Goal: Information Seeking & Learning: Learn about a topic

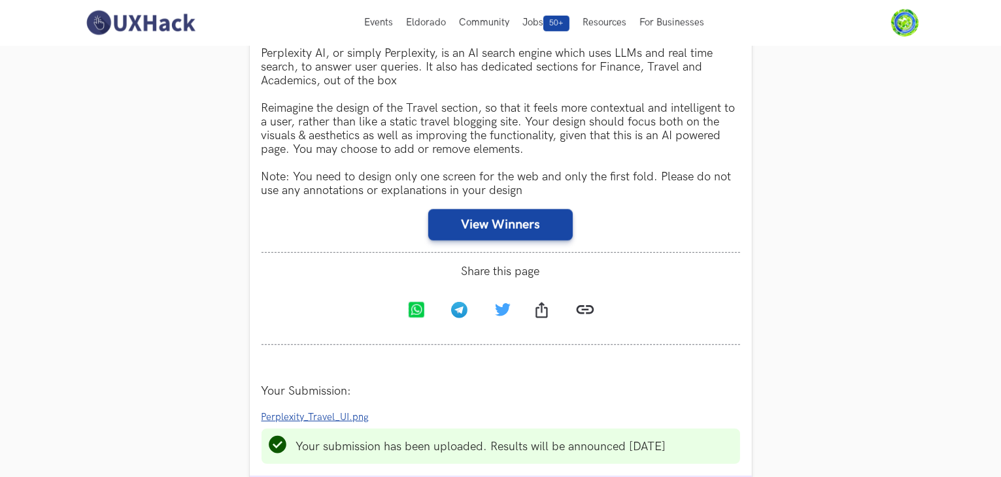
scroll to position [785, 0]
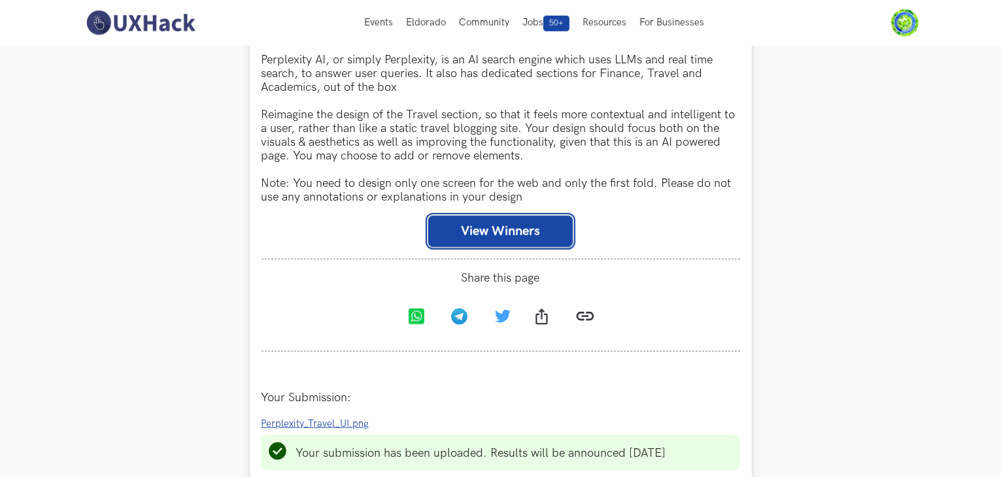
click at [510, 236] on button "View Winners" at bounding box center [500, 231] width 145 height 31
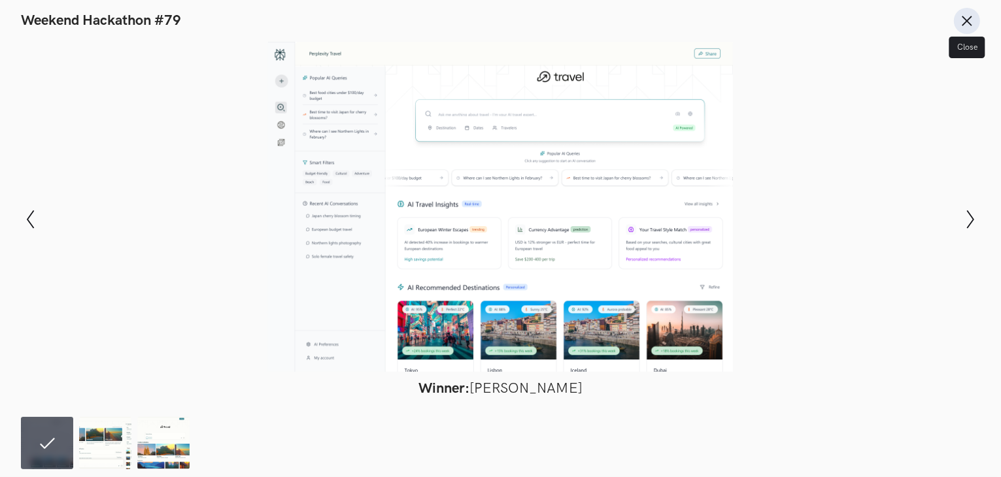
click at [971, 19] on icon at bounding box center [967, 21] width 14 height 14
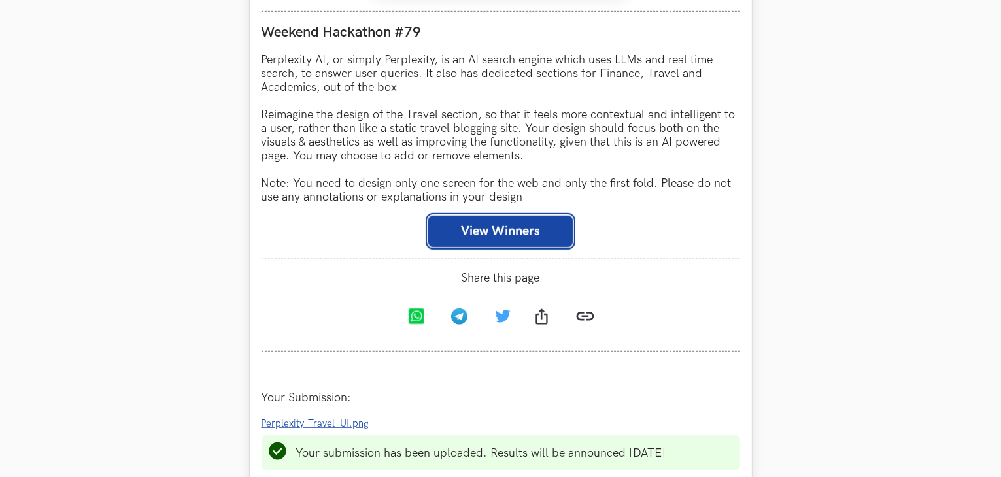
scroll to position [1046, 0]
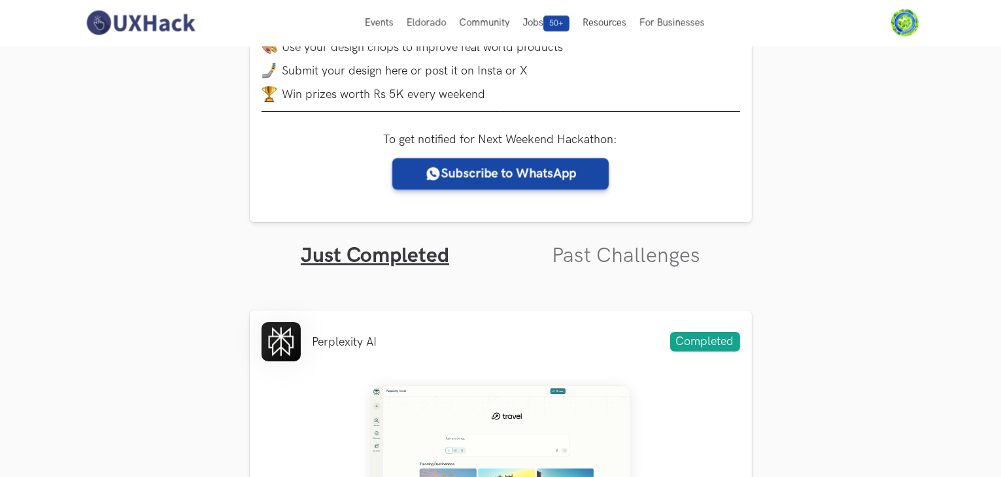
scroll to position [0, 0]
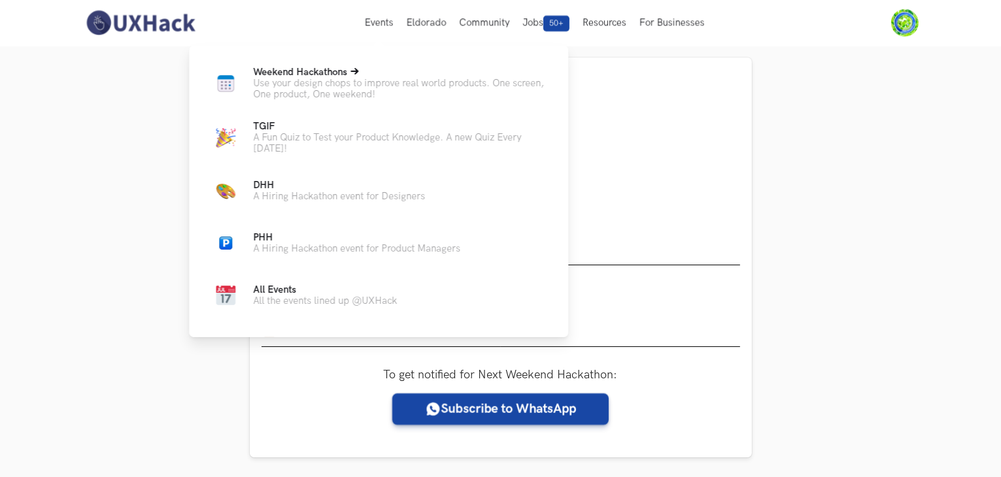
click at [366, 75] on p "Weekend Hackathons Live" at bounding box center [400, 72] width 294 height 11
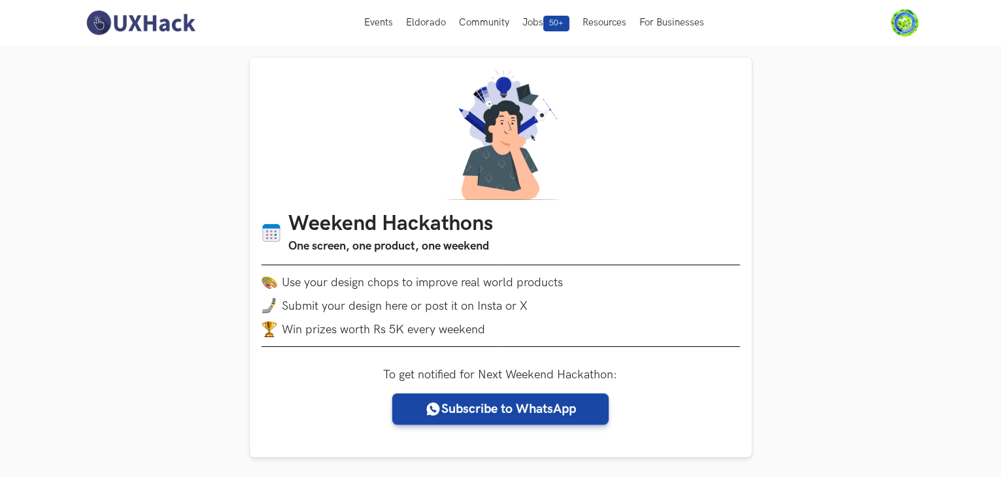
click at [146, 21] on img at bounding box center [140, 22] width 116 height 27
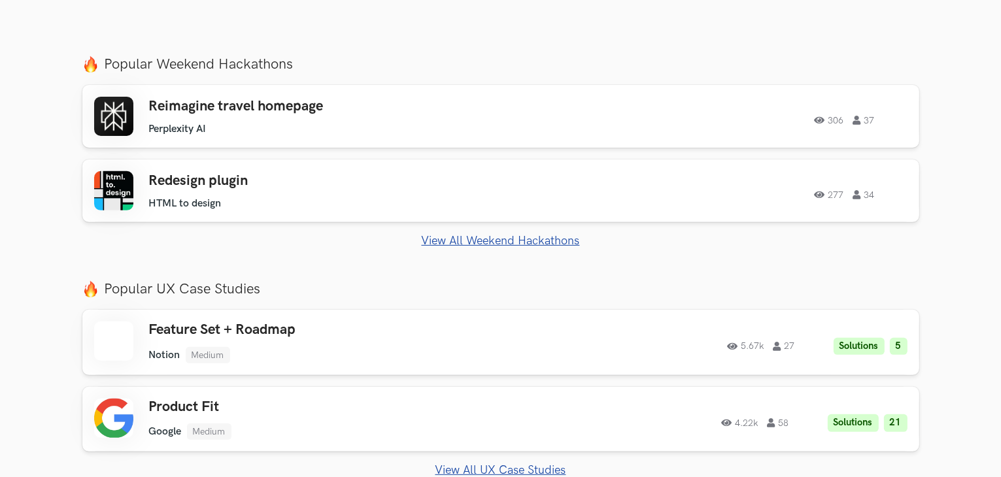
scroll to position [392, 0]
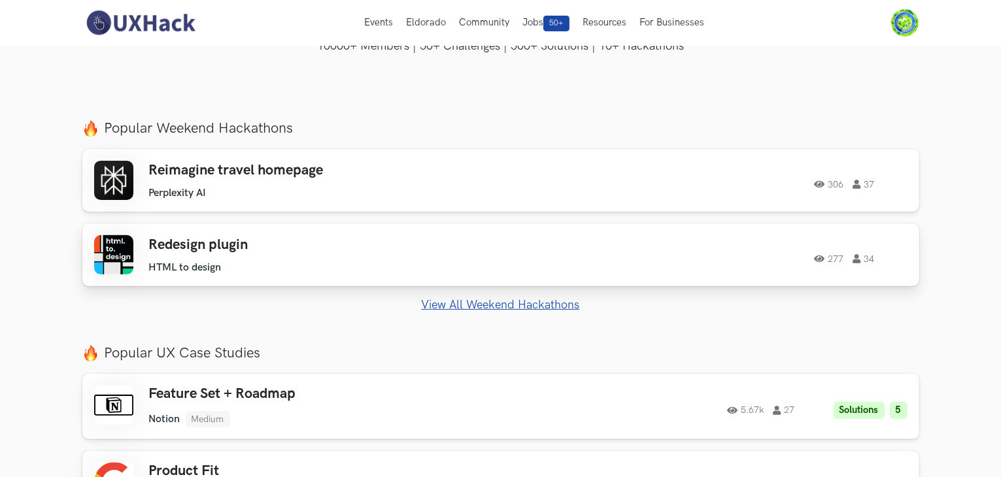
click at [206, 259] on div "Redesign plugin HTML to design HTML to design 277 34" at bounding box center [334, 255] width 371 height 37
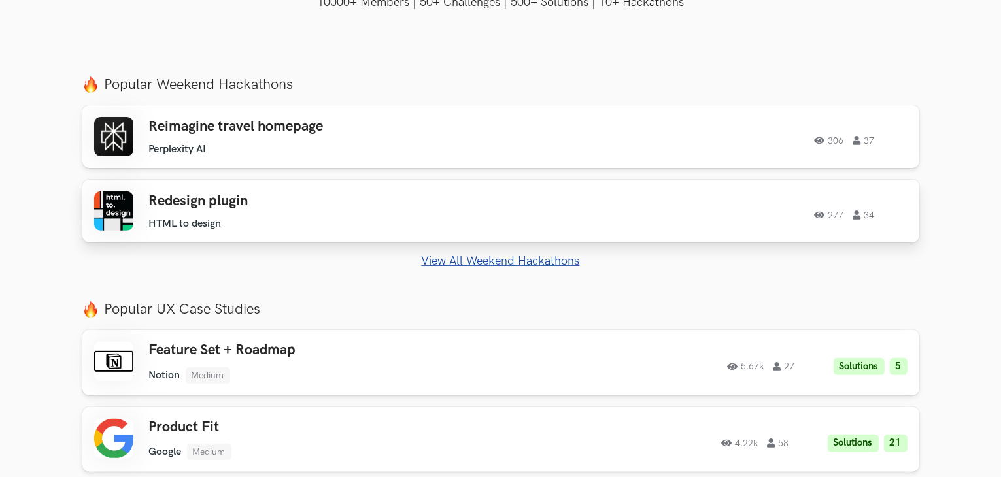
scroll to position [437, 0]
click at [434, 149] on ul "Perplexity AI" at bounding box center [334, 149] width 371 height 12
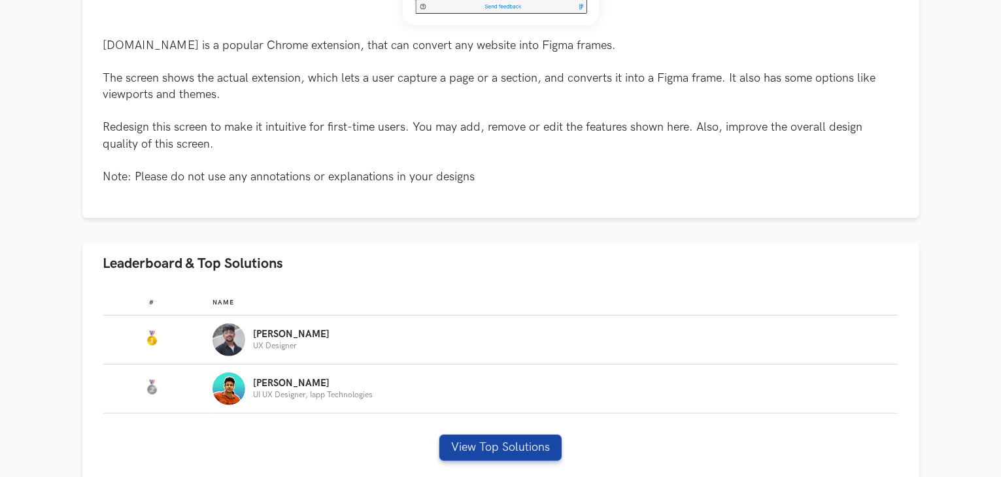
scroll to position [523, 0]
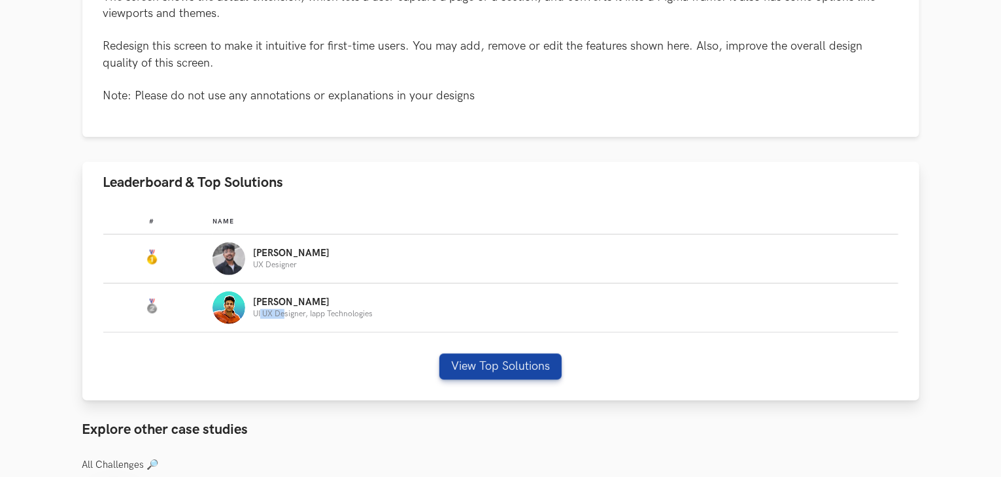
drag, startPoint x: 260, startPoint y: 315, endPoint x: 289, endPoint y: 315, distance: 29.4
click at [289, 315] on p "UI UX Designer, Iapp Technologies" at bounding box center [313, 314] width 120 height 9
click at [464, 380] on button "View Top Solutions" at bounding box center [500, 367] width 122 height 26
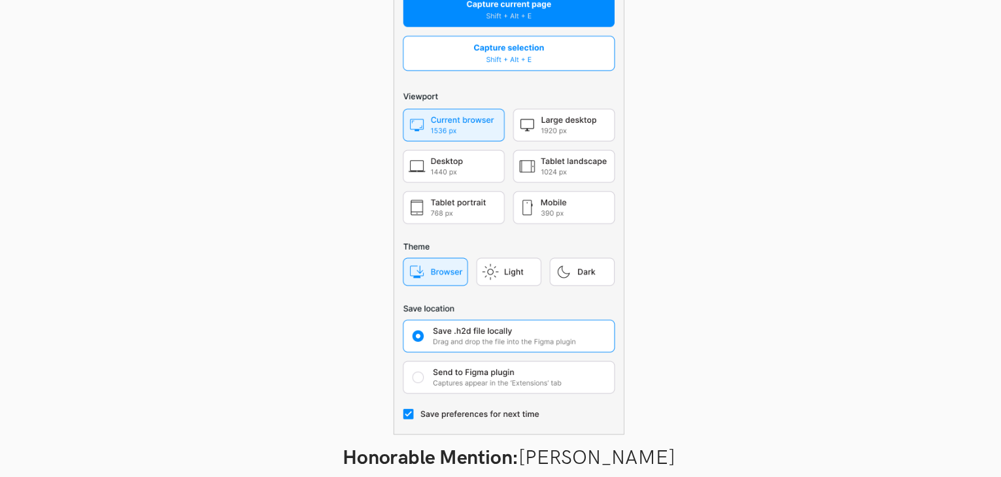
scroll to position [489, 0]
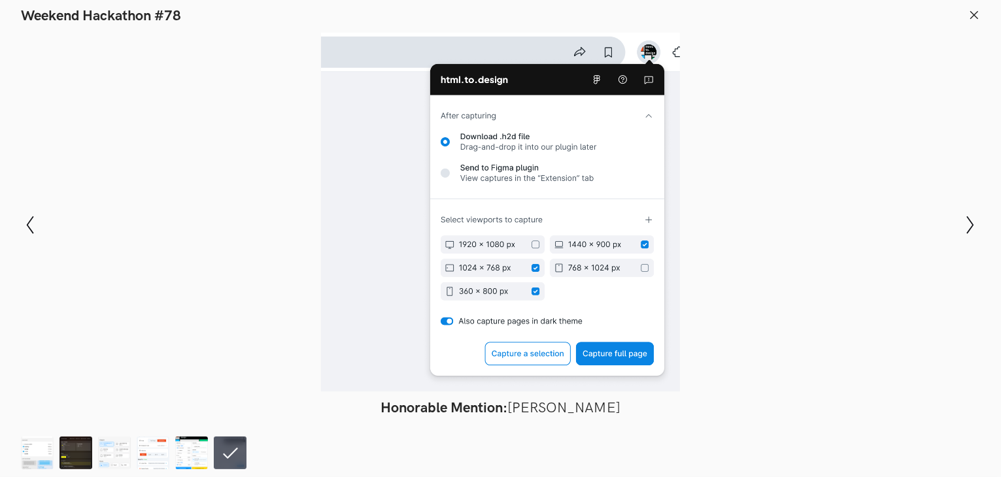
click at [241, 194] on div at bounding box center [501, 212] width 906 height 359
click at [973, 13] on line at bounding box center [974, 14] width 7 height 7
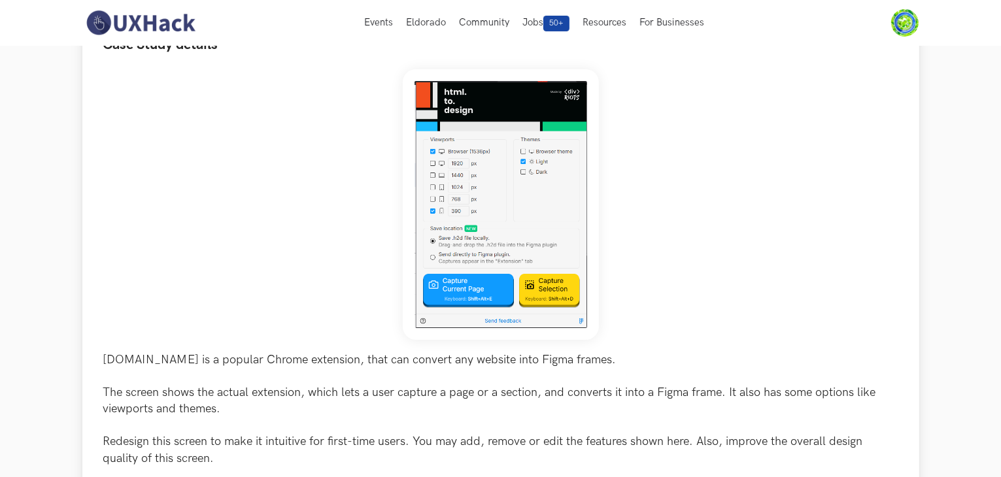
scroll to position [125, 0]
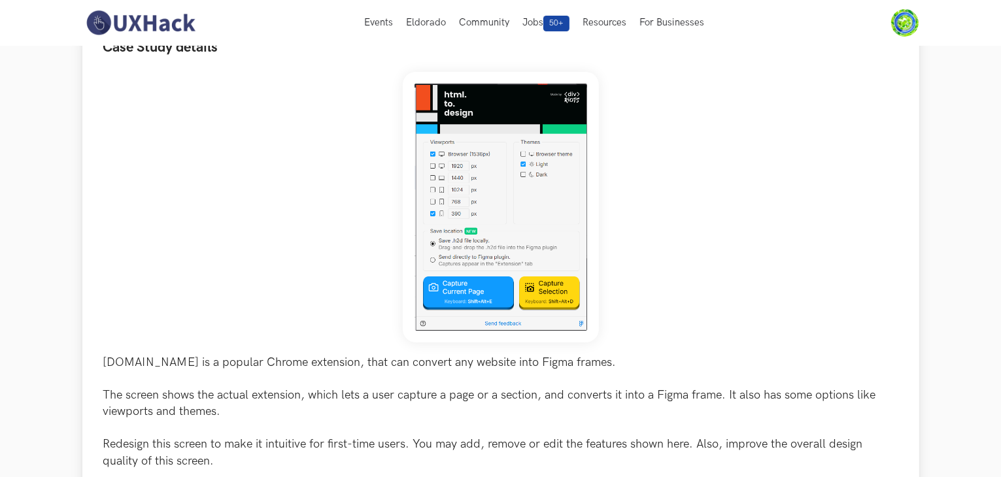
click at [502, 199] on img at bounding box center [501, 207] width 196 height 271
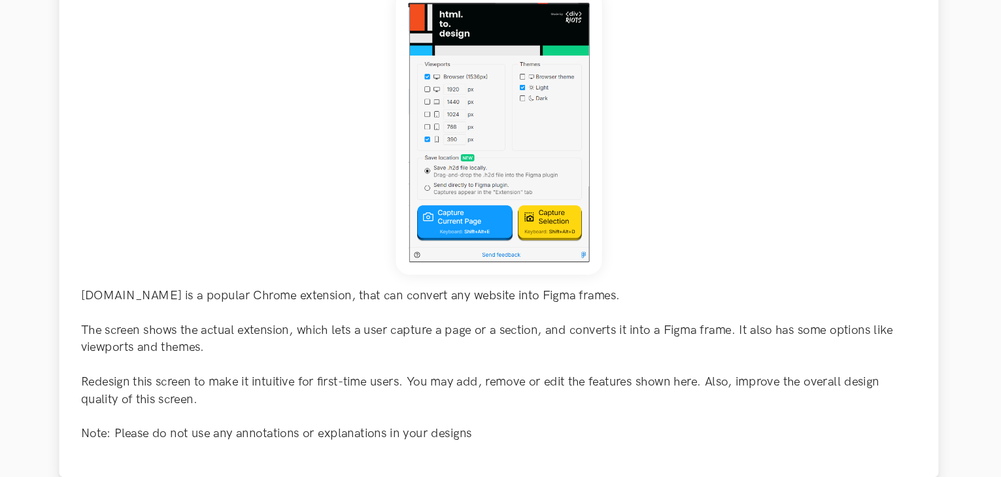
scroll to position [184, 0]
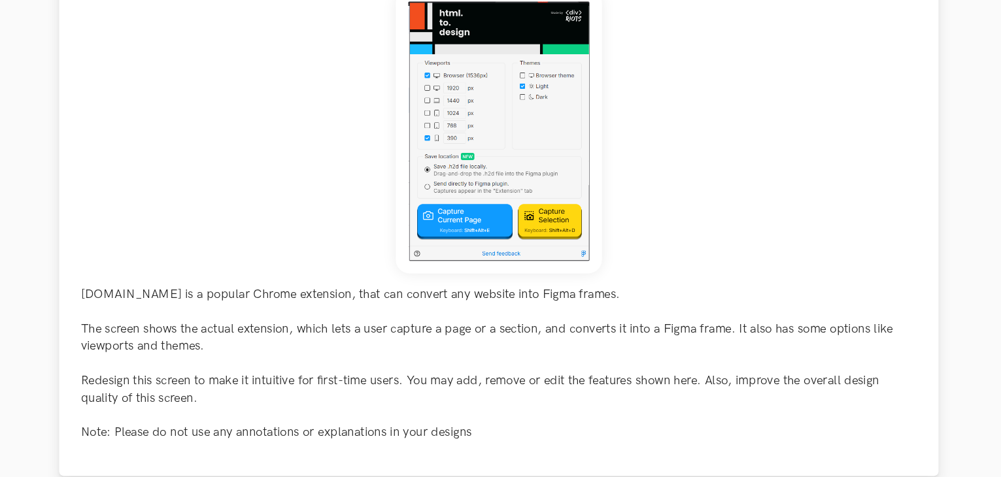
drag, startPoint x: 599, startPoint y: 335, endPoint x: 656, endPoint y: 342, distance: 57.3
click at [656, 342] on p "html.to.design is a popular Chrome extension, that can convert any website into…" at bounding box center [500, 369] width 795 height 148
drag, startPoint x: 656, startPoint y: 342, endPoint x: 705, endPoint y: 338, distance: 49.2
click at [705, 338] on p "html.to.design is a popular Chrome extension, that can convert any website into…" at bounding box center [500, 369] width 795 height 148
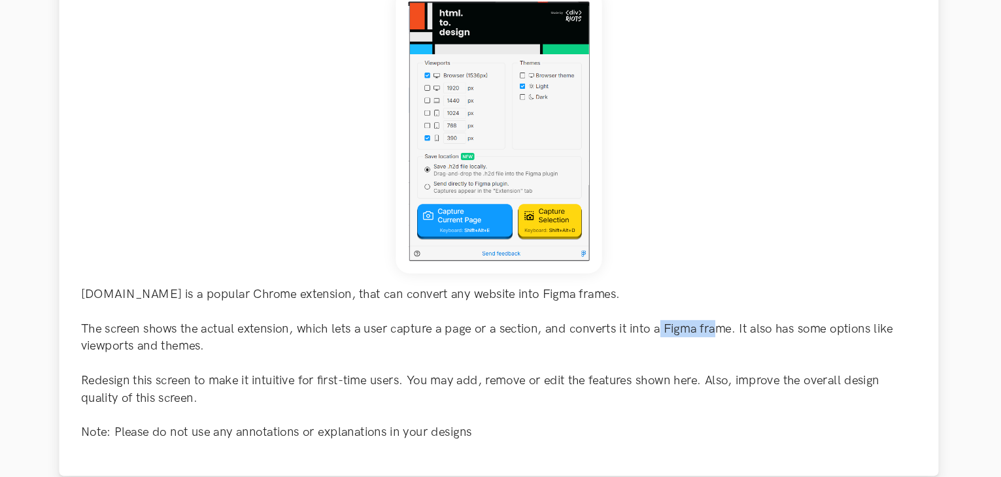
click at [705, 338] on p "html.to.design is a popular Chrome extension, that can convert any website into…" at bounding box center [500, 369] width 795 height 148
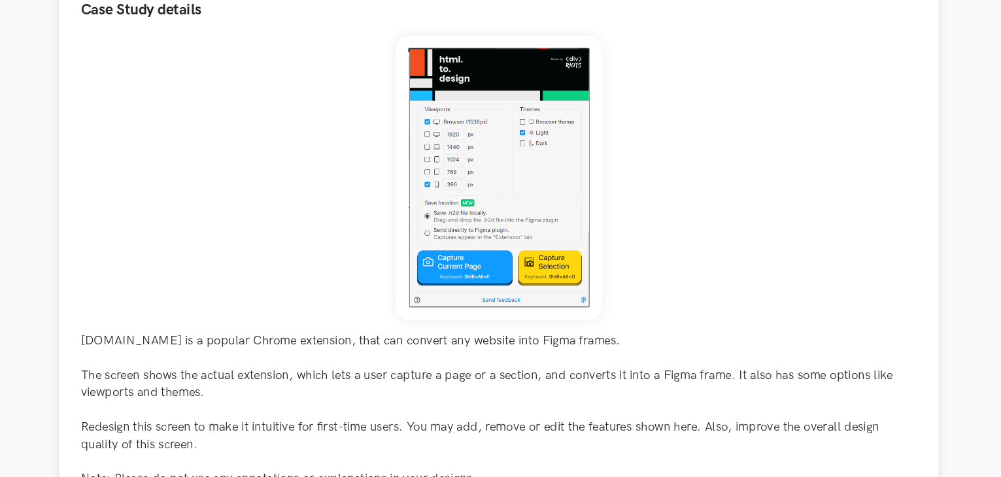
scroll to position [162, 0]
click at [526, 190] on img at bounding box center [501, 170] width 196 height 271
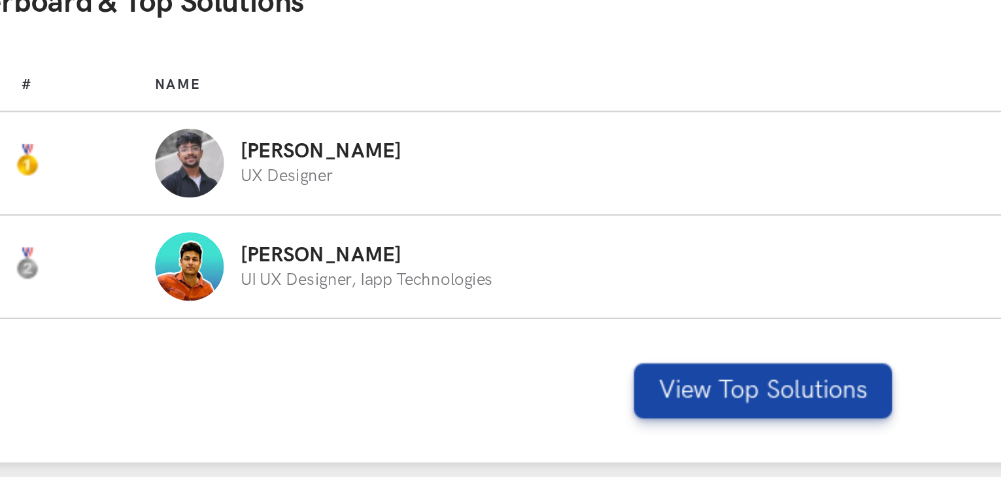
scroll to position [579, 0]
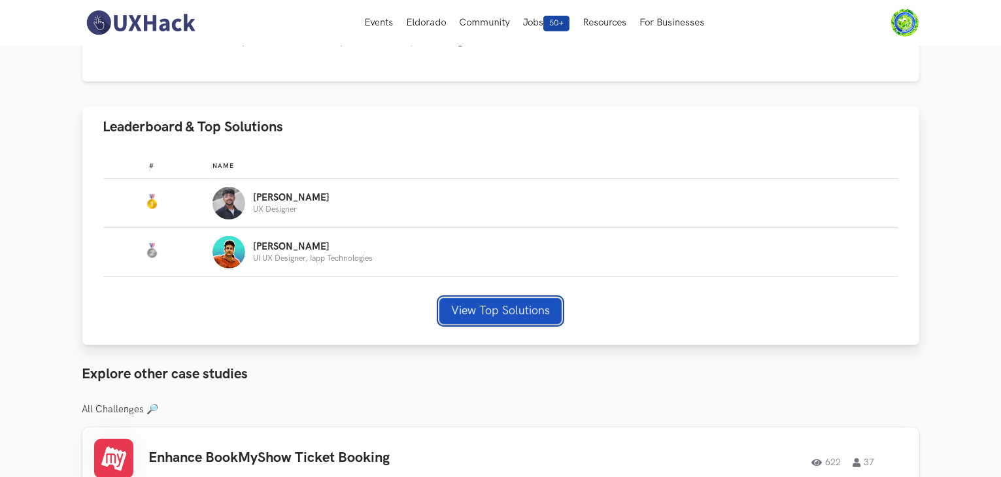
click at [483, 321] on button "View Top Solutions" at bounding box center [500, 311] width 122 height 26
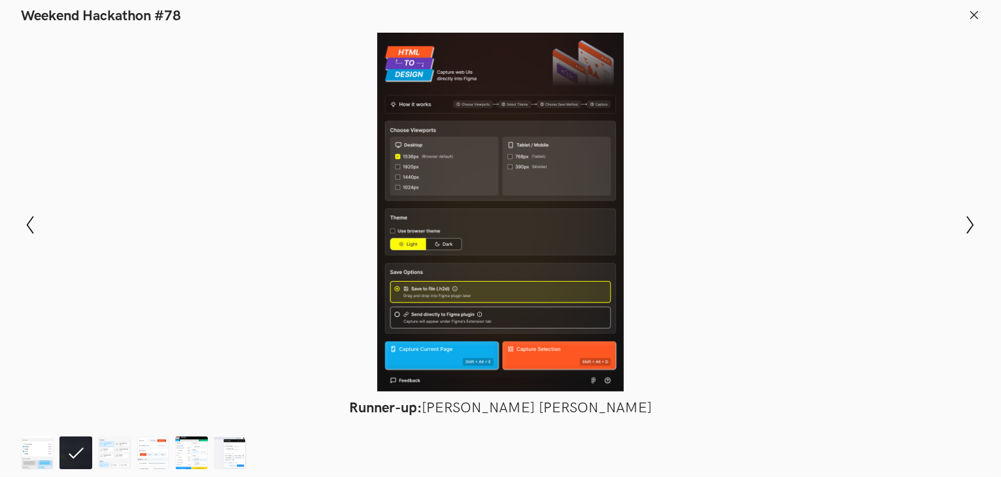
click at [759, 205] on div at bounding box center [501, 212] width 906 height 359
click at [978, 17] on line at bounding box center [974, 14] width 7 height 7
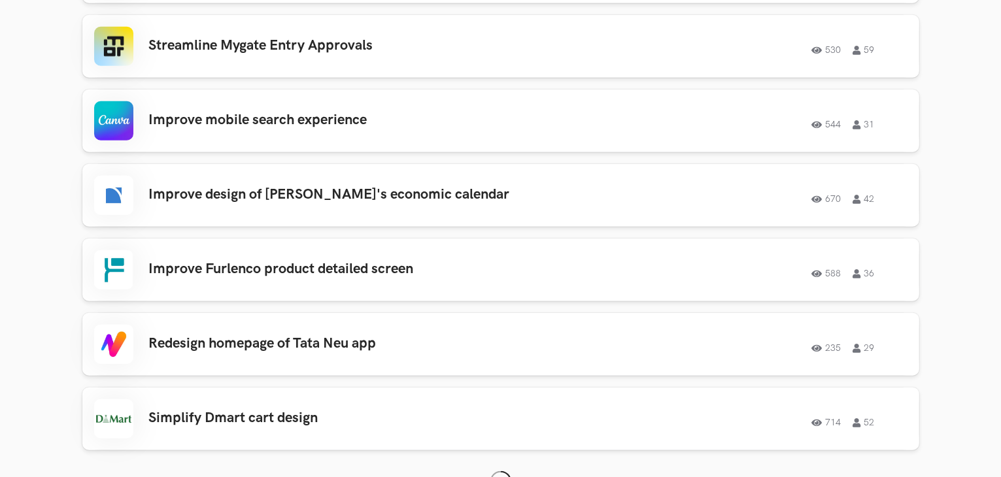
scroll to position [1295, 0]
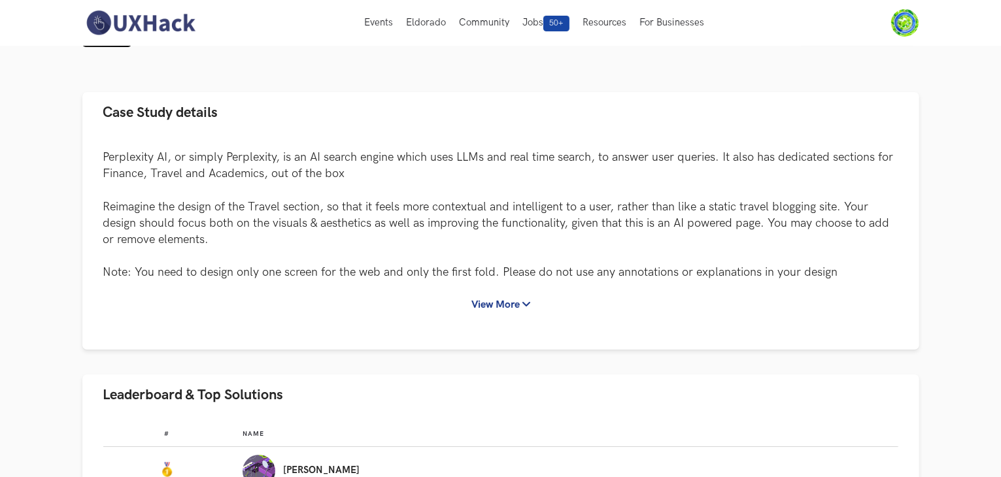
scroll to position [38, 0]
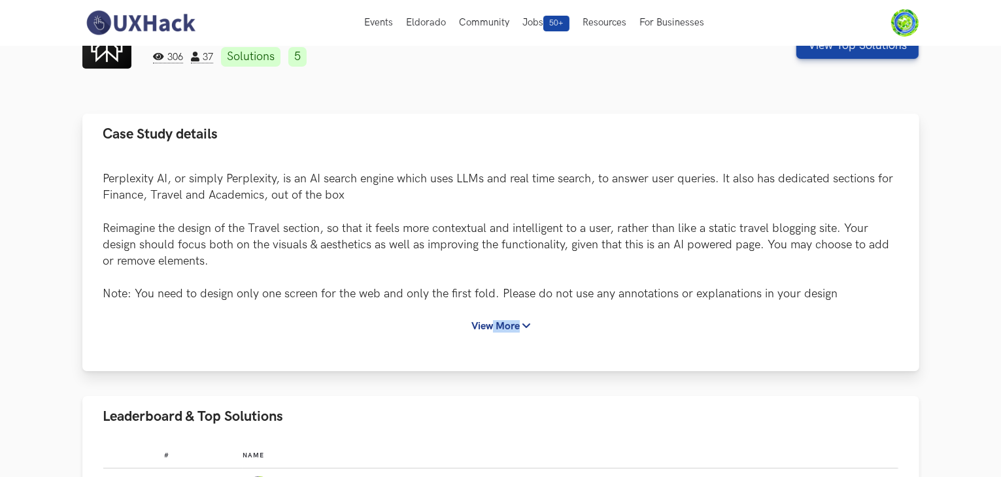
drag, startPoint x: 482, startPoint y: 341, endPoint x: 495, endPoint y: 333, distance: 15.3
click at [495, 333] on div "Perplexity AI, or simply Perplexity, is an AI search engine which uses LLMs and…" at bounding box center [500, 263] width 837 height 216
click at [495, 333] on button "View More" at bounding box center [501, 327] width 82 height 24
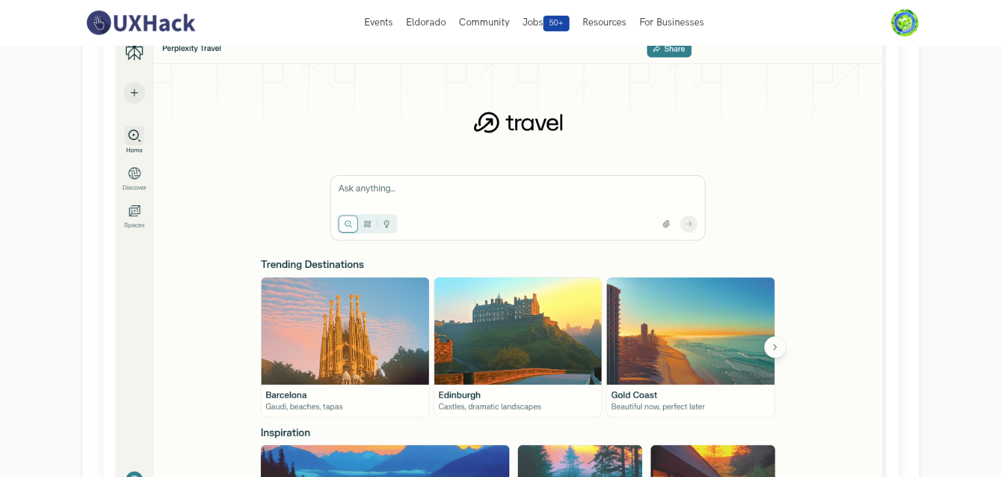
scroll to position [0, 0]
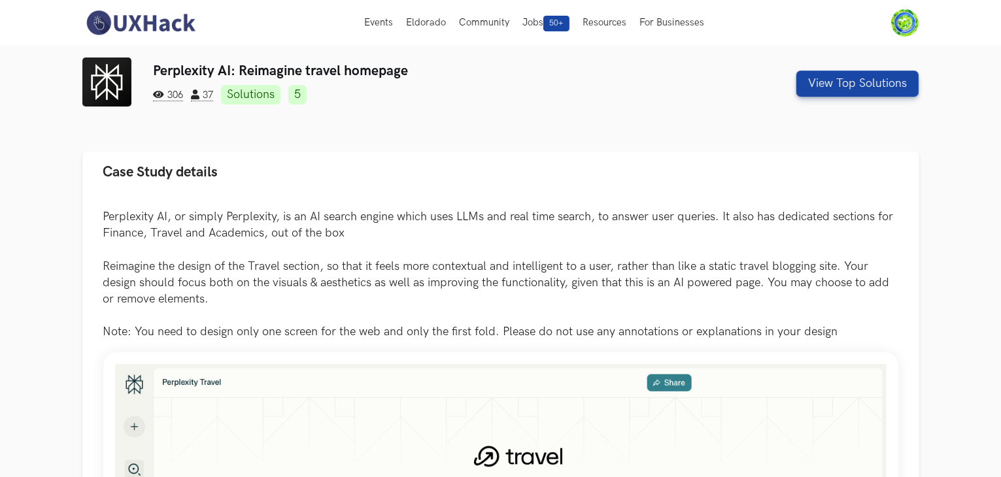
click at [256, 95] on link "Solutions" at bounding box center [251, 95] width 60 height 20
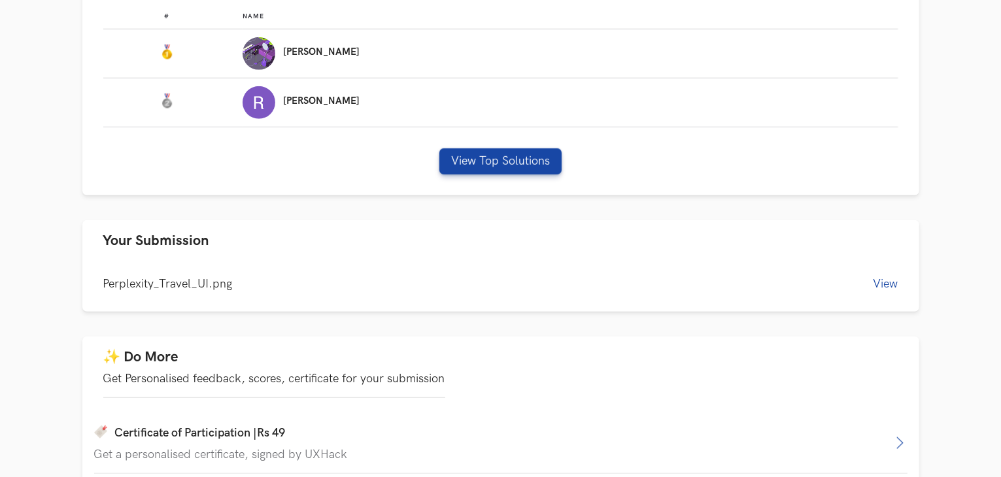
scroll to position [997, 0]
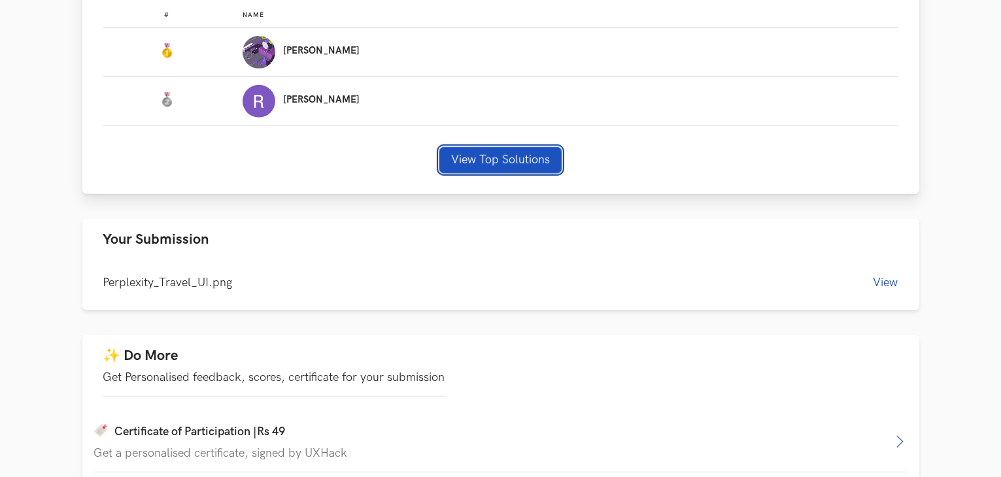
click at [526, 171] on button "View Top Solutions" at bounding box center [500, 160] width 122 height 26
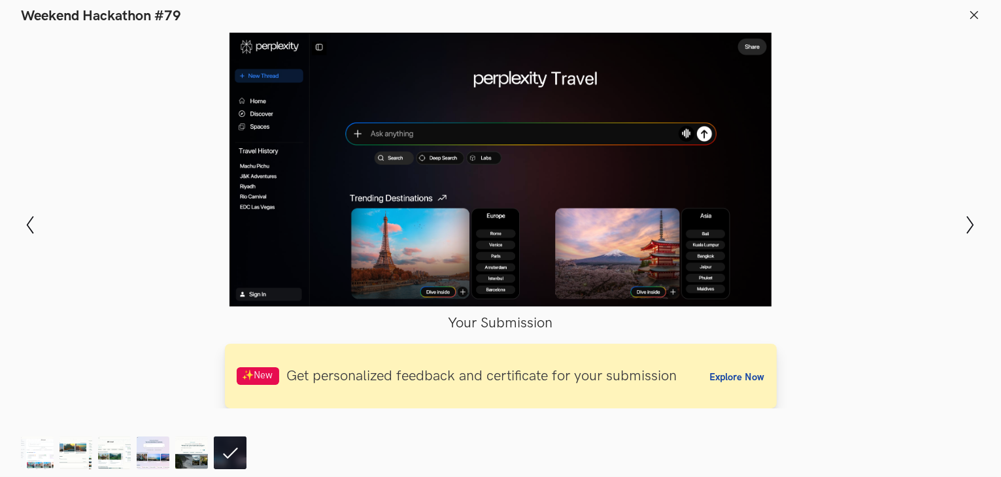
click at [727, 380] on span "Explore Now" at bounding box center [737, 377] width 55 height 11
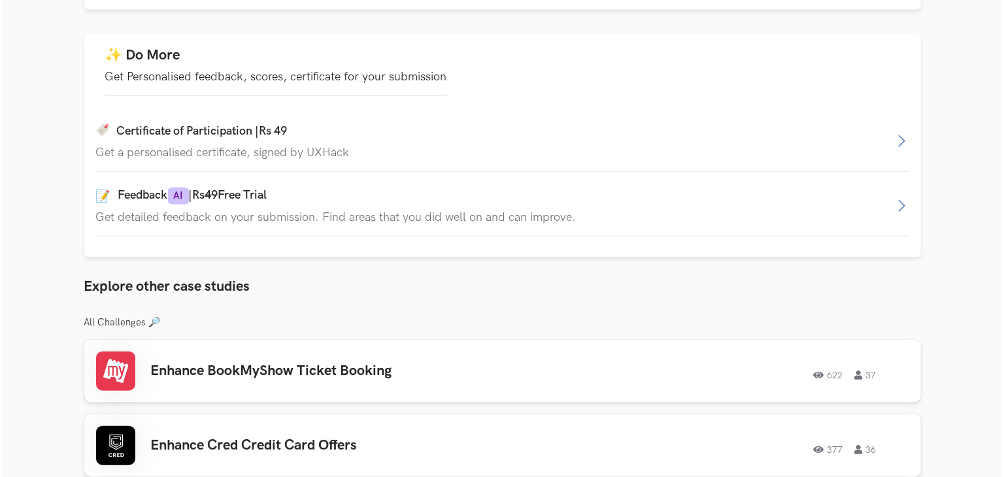
scroll to position [1331, 0]
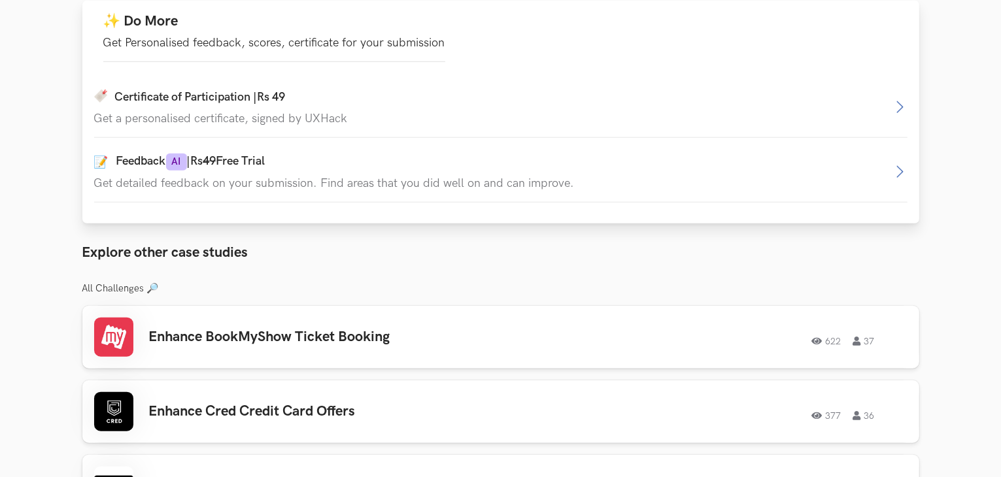
click at [213, 100] on h4 "Certificate of Participation | Rs 49" at bounding box center [200, 97] width 171 height 14
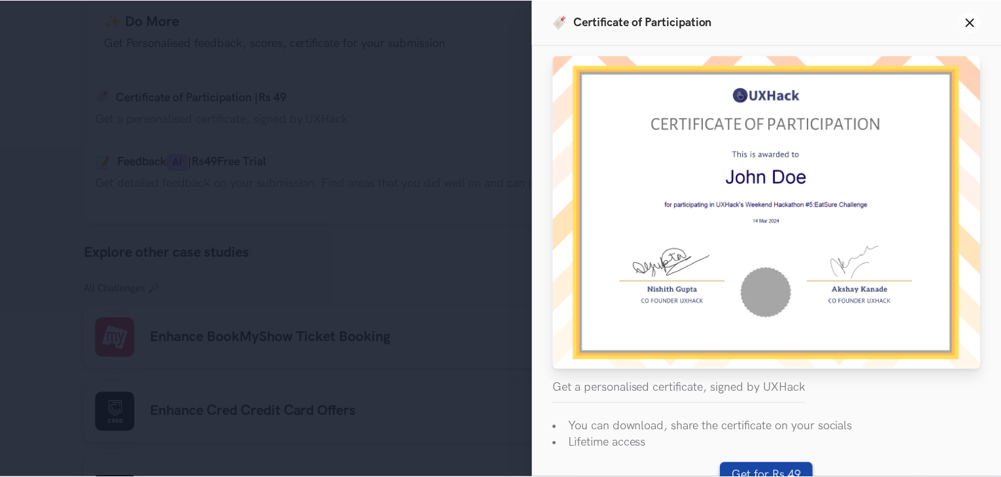
scroll to position [41, 0]
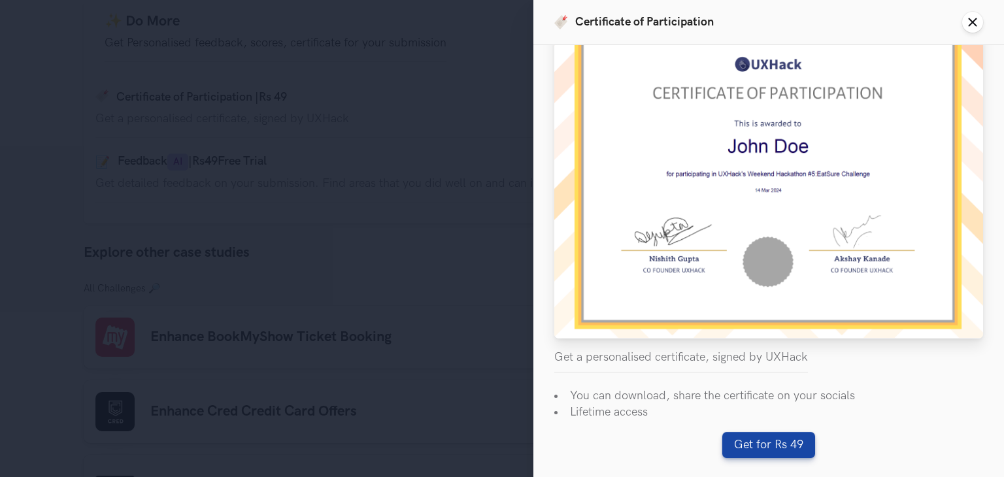
click at [974, 26] on icon "Close panel" at bounding box center [973, 22] width 10 height 10
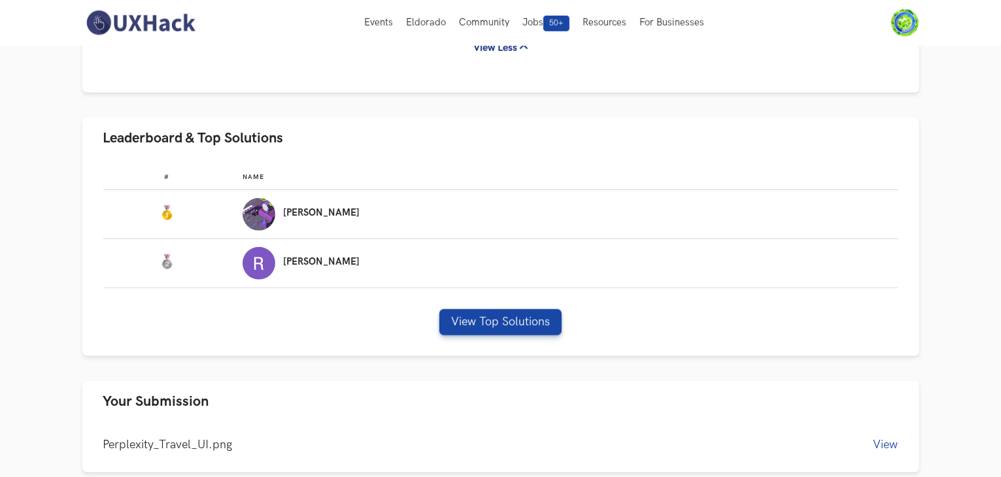
scroll to position [816, 0]
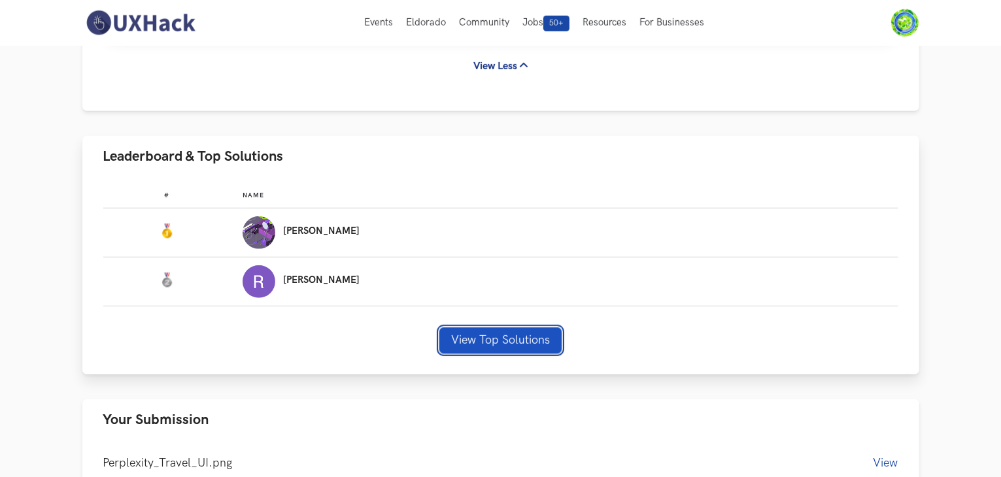
click at [483, 341] on button "View Top Solutions" at bounding box center [500, 341] width 122 height 26
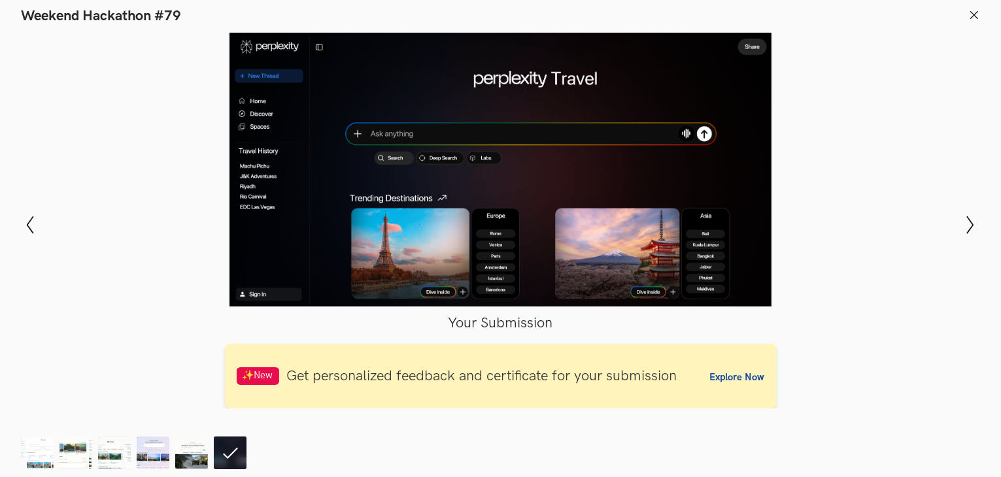
click at [970, 17] on icon at bounding box center [975, 15] width 12 height 12
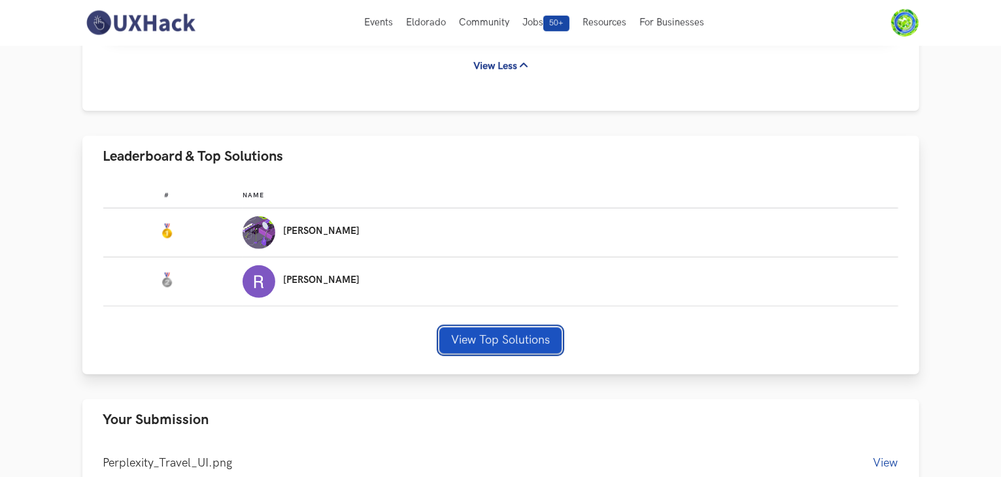
click at [455, 336] on button "View Top Solutions" at bounding box center [500, 341] width 122 height 26
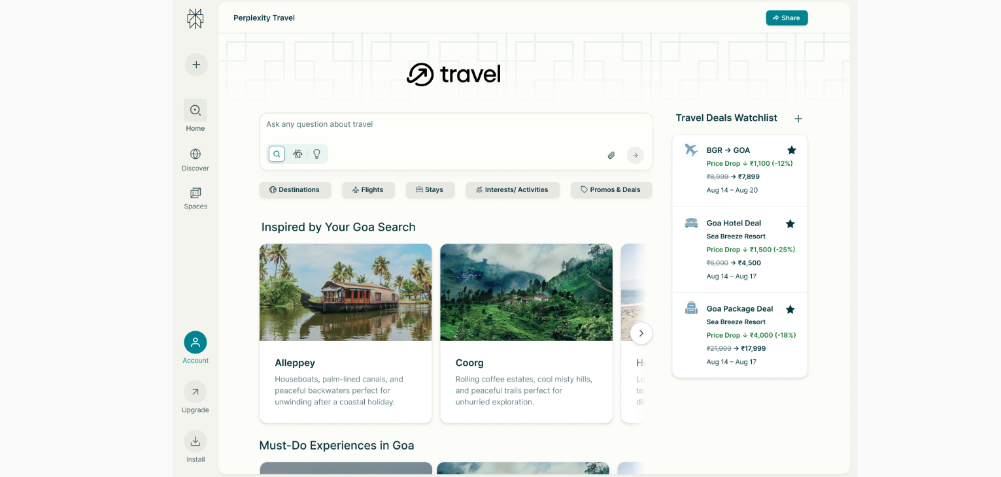
click at [464, 129] on div at bounding box center [501, 208] width 906 height 351
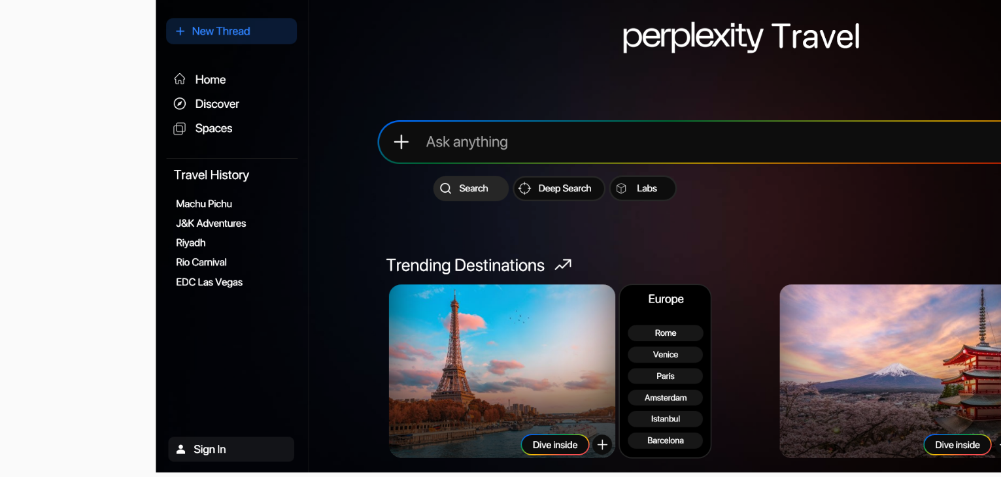
scroll to position [819, 0]
